Goal: Entertainment & Leisure: Browse casually

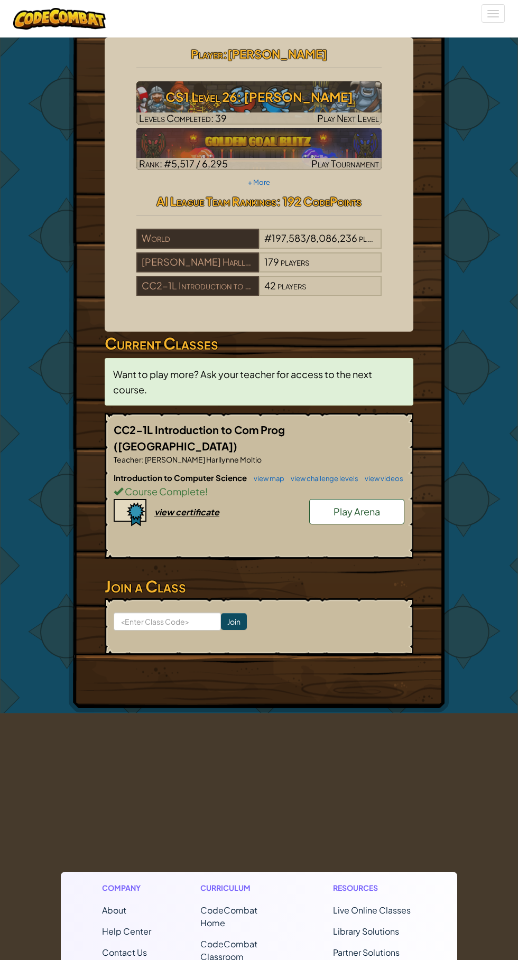
click at [363, 508] on link "Play Arena" at bounding box center [356, 511] width 95 height 25
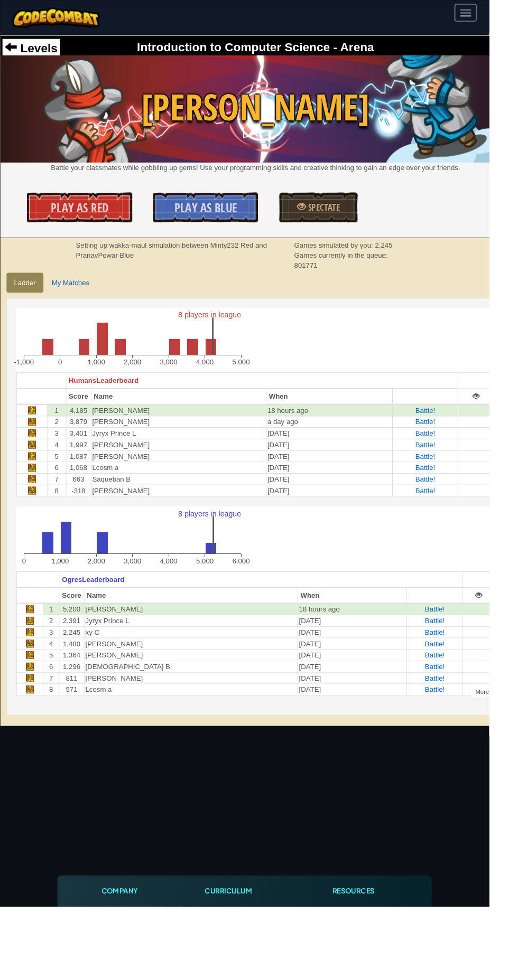
click at [88, 286] on div "Setting up wakka-maul simulation between Minty232 Red and PranavPowar Blue Game…" at bounding box center [270, 271] width 396 height 32
click at [91, 274] on div "Simulating match between Minty232 Red and PranavPowar Blue Games simulated by y…" at bounding box center [270, 271] width 396 height 32
click at [92, 283] on div "Simulating match between Minty232 Red and PranavPowar Blue Games simulated by y…" at bounding box center [270, 271] width 396 height 32
click at [76, 297] on link "My Matches" at bounding box center [74, 299] width 55 height 21
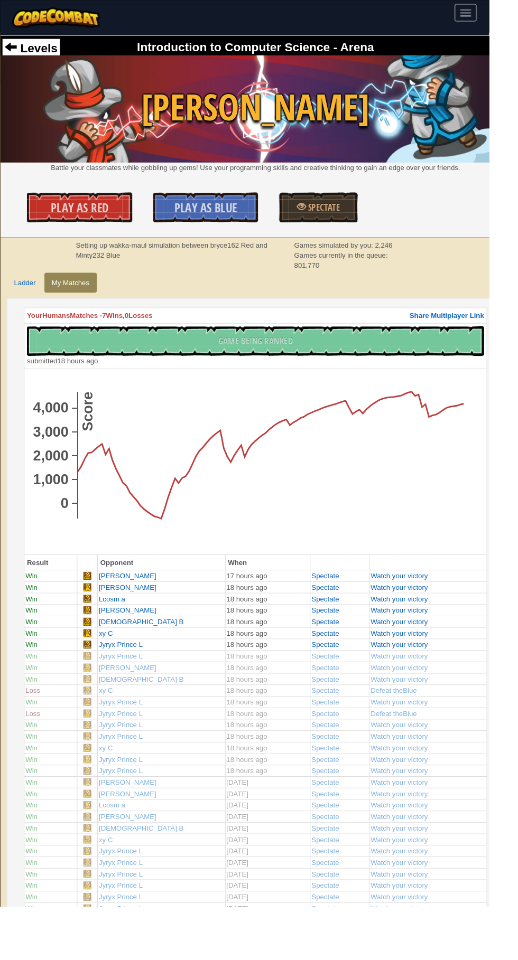
click at [33, 283] on div "Setting up wakka-maul simulation between bryce162 Red and Minty232 Blue Games s…" at bounding box center [271, 270] width 540 height 37
click at [25, 299] on link "Ladder" at bounding box center [26, 299] width 39 height 21
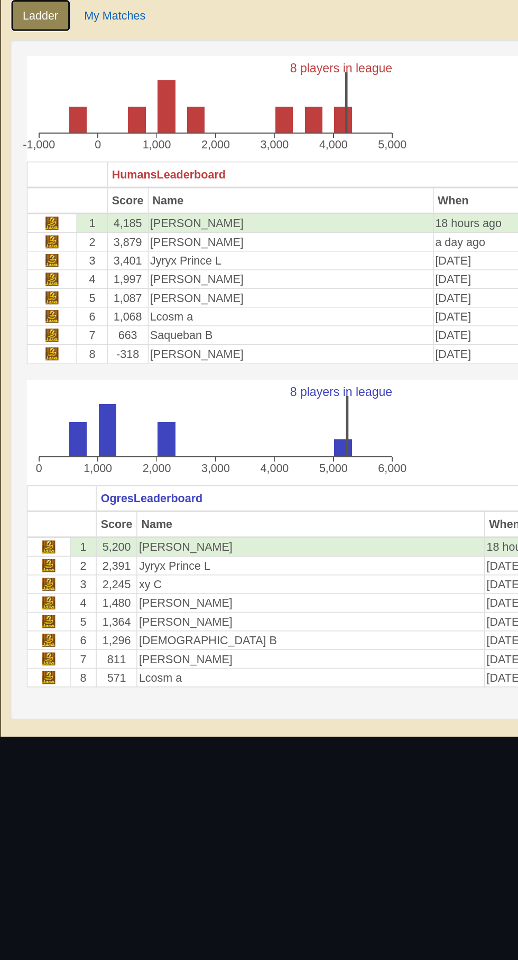
scroll to position [26, 0]
